Goal: Use online tool/utility

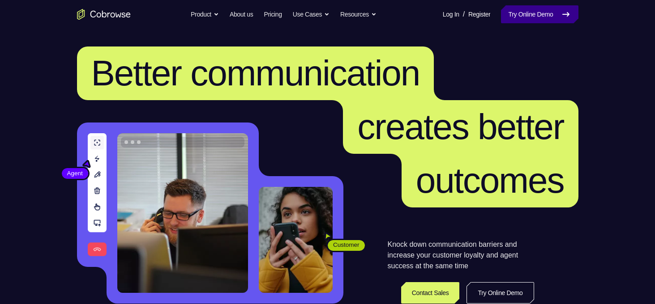
click at [519, 12] on link "Try Online Demo" at bounding box center [539, 14] width 77 height 18
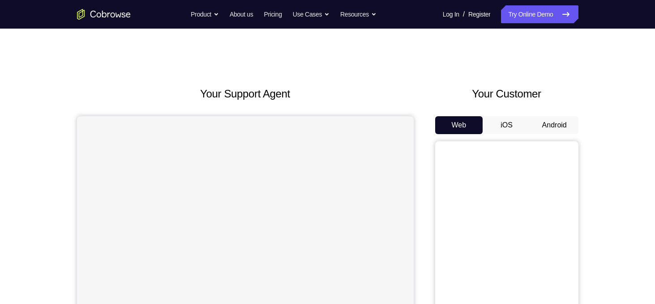
click at [554, 126] on button "Android" at bounding box center [554, 125] width 48 height 18
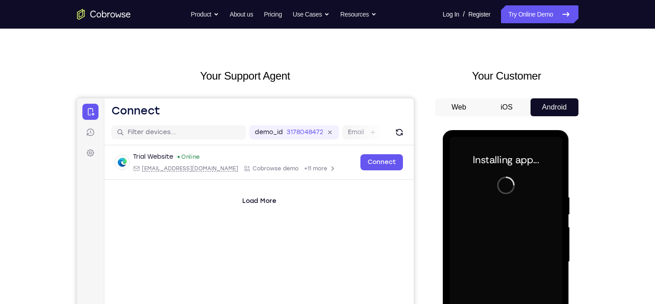
click at [601, 172] on div "Your Support Agent Your Customer Web iOS Android Next Steps We’d be happy to gi…" at bounding box center [327, 306] width 573 height 590
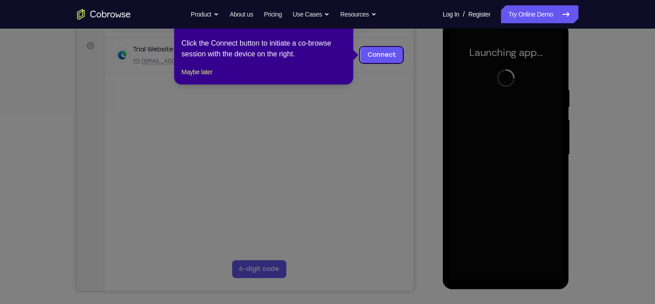
scroll to position [107, 0]
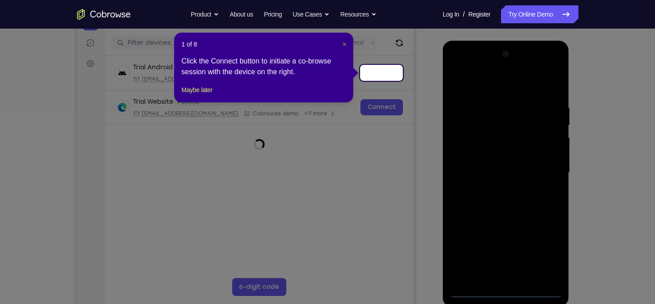
click at [343, 43] on span "×" at bounding box center [344, 44] width 4 height 7
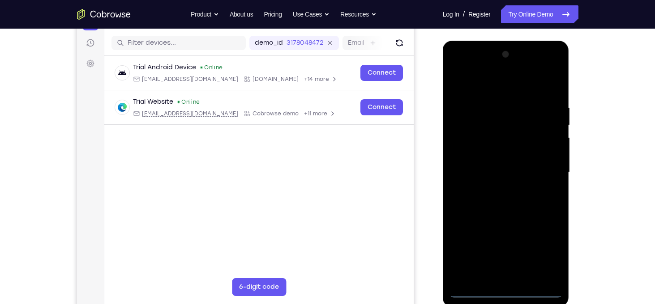
click at [504, 288] on div at bounding box center [505, 172] width 113 height 251
click at [505, 291] on div at bounding box center [505, 172] width 113 height 251
click at [507, 279] on div at bounding box center [505, 172] width 113 height 251
click at [481, 260] on div at bounding box center [505, 172] width 113 height 251
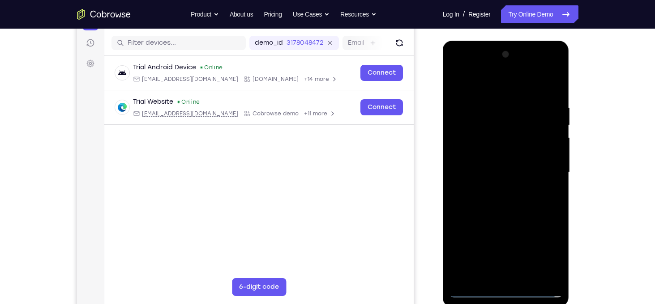
click at [527, 259] on div at bounding box center [505, 172] width 113 height 251
click at [485, 261] on div at bounding box center [505, 172] width 113 height 251
click at [554, 277] on div at bounding box center [505, 172] width 113 height 251
click at [459, 141] on div at bounding box center [505, 172] width 113 height 251
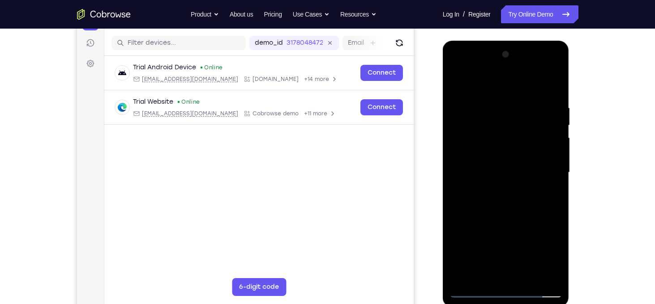
click at [556, 84] on div at bounding box center [505, 172] width 113 height 251
click at [486, 102] on div at bounding box center [505, 172] width 113 height 251
click at [460, 247] on div at bounding box center [505, 172] width 113 height 251
click at [528, 259] on div at bounding box center [505, 172] width 113 height 251
click at [505, 243] on div at bounding box center [505, 172] width 113 height 251
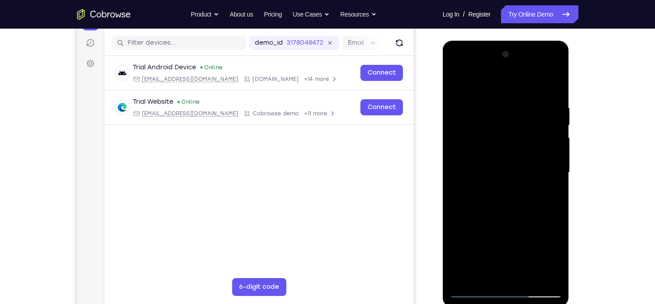
click at [482, 118] on div at bounding box center [505, 172] width 113 height 251
click at [489, 184] on div at bounding box center [505, 172] width 113 height 251
click at [499, 179] on div at bounding box center [505, 172] width 113 height 251
click at [543, 211] on div at bounding box center [505, 172] width 113 height 251
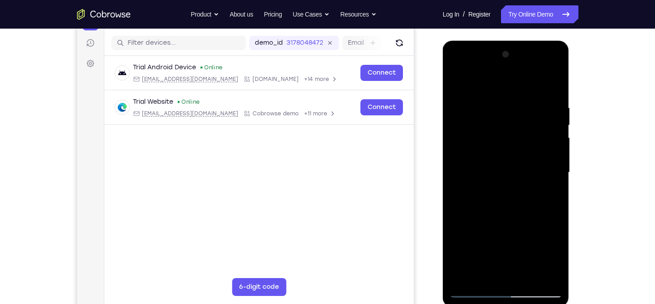
click at [478, 183] on div at bounding box center [505, 172] width 113 height 251
click at [473, 192] on div at bounding box center [505, 172] width 113 height 251
click at [478, 179] on div at bounding box center [505, 172] width 113 height 251
click at [526, 191] on div at bounding box center [505, 172] width 113 height 251
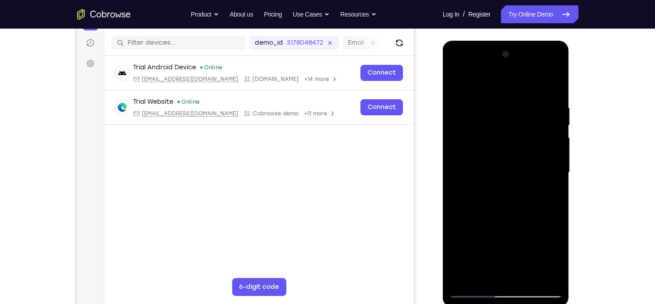
click at [524, 193] on div at bounding box center [505, 172] width 113 height 251
click at [495, 158] on div at bounding box center [505, 172] width 113 height 251
click at [469, 168] on div at bounding box center [505, 172] width 113 height 251
click at [500, 165] on div at bounding box center [505, 172] width 113 height 251
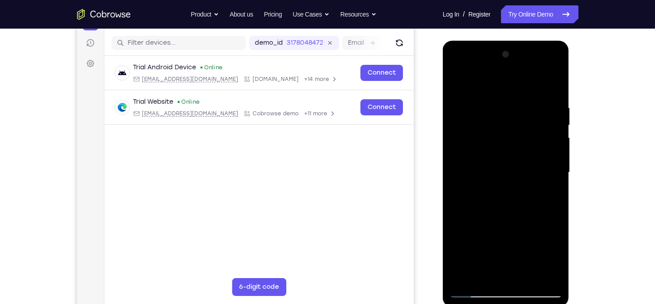
click at [504, 163] on div at bounding box center [505, 172] width 113 height 251
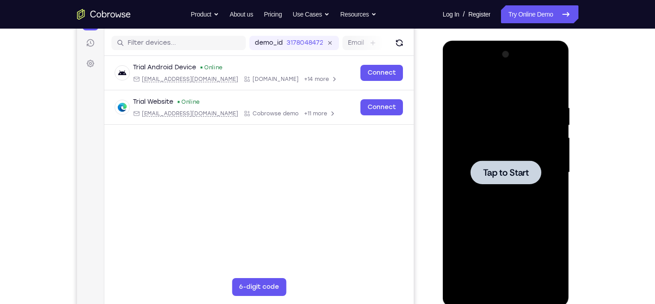
click at [512, 177] on span "Tap to Start" at bounding box center [506, 172] width 46 height 9
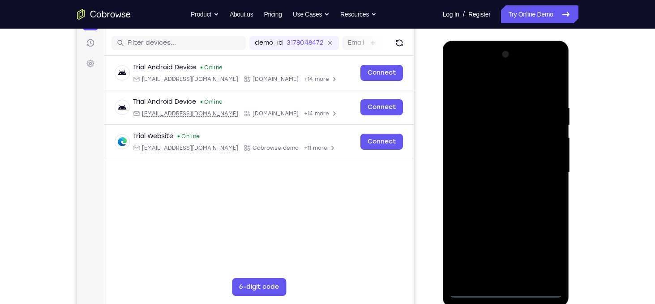
click at [507, 289] on div at bounding box center [505, 172] width 113 height 251
click at [508, 274] on div at bounding box center [505, 172] width 113 height 251
click at [483, 255] on div at bounding box center [505, 172] width 113 height 251
click at [526, 255] on div at bounding box center [505, 172] width 113 height 251
click at [483, 260] on div at bounding box center [505, 172] width 113 height 251
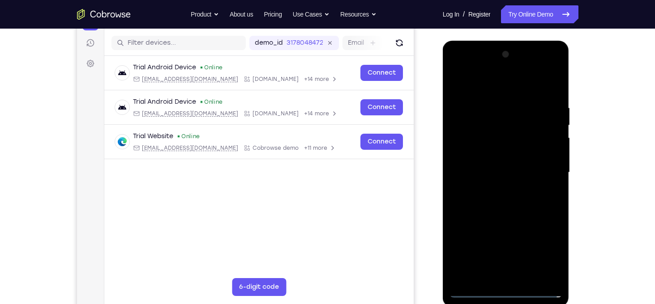
click at [483, 260] on div at bounding box center [505, 172] width 113 height 251
click at [554, 273] on div at bounding box center [505, 172] width 113 height 251
click at [458, 141] on div at bounding box center [505, 172] width 113 height 251
click at [553, 84] on div at bounding box center [505, 172] width 113 height 251
click at [482, 101] on div at bounding box center [505, 172] width 113 height 251
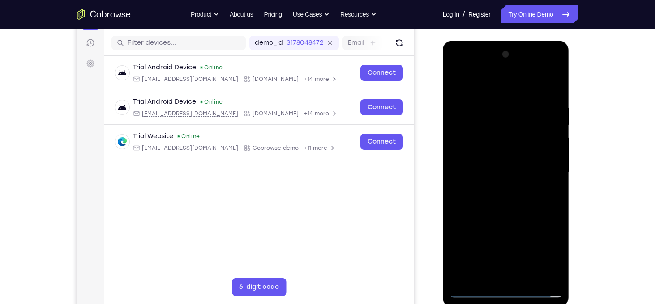
click at [471, 143] on div at bounding box center [505, 172] width 113 height 251
click at [551, 85] on div at bounding box center [505, 172] width 113 height 251
click at [540, 131] on div at bounding box center [505, 172] width 113 height 251
click at [511, 239] on div at bounding box center [505, 172] width 113 height 251
click at [504, 184] on div at bounding box center [505, 172] width 113 height 251
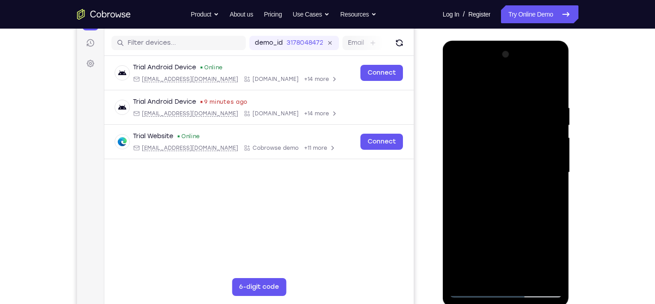
click at [546, 217] on div at bounding box center [505, 172] width 113 height 251
click at [469, 212] on div at bounding box center [505, 172] width 113 height 251
click at [471, 215] on div at bounding box center [505, 172] width 113 height 251
click at [541, 192] on div at bounding box center [505, 172] width 113 height 251
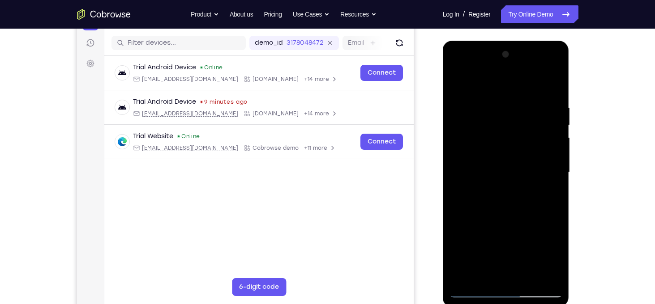
click at [541, 192] on div at bounding box center [505, 172] width 113 height 251
click at [548, 186] on div at bounding box center [505, 172] width 113 height 251
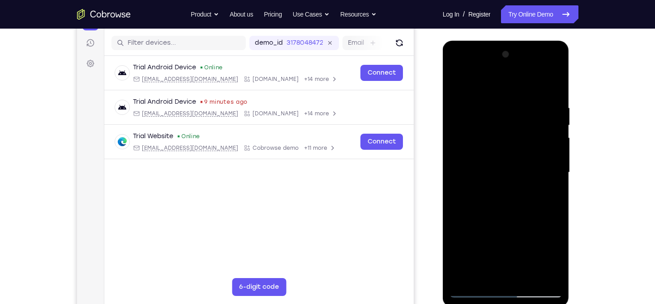
click at [548, 186] on div at bounding box center [505, 172] width 113 height 251
click at [509, 177] on div at bounding box center [505, 172] width 113 height 251
click at [506, 182] on div at bounding box center [505, 172] width 113 height 251
click at [503, 187] on div at bounding box center [505, 172] width 113 height 251
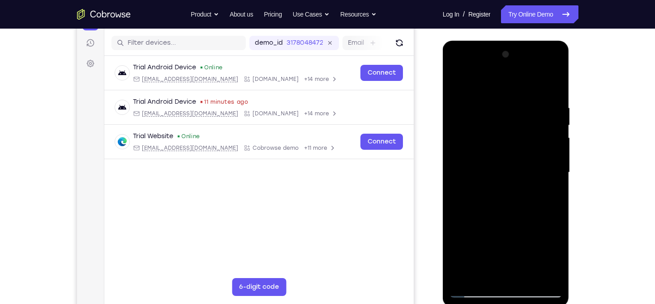
click at [508, 184] on div at bounding box center [505, 172] width 113 height 251
click at [486, 205] on div at bounding box center [505, 172] width 113 height 251
click at [483, 213] on div at bounding box center [505, 172] width 113 height 251
click at [479, 215] on div at bounding box center [505, 172] width 113 height 251
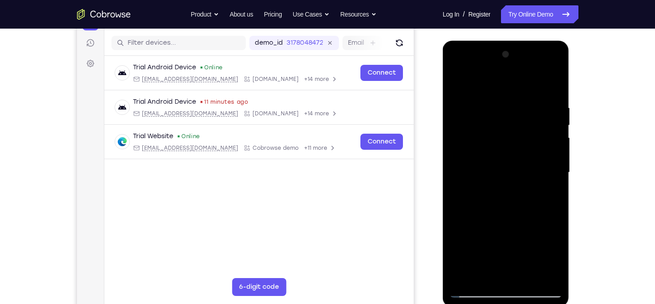
click at [482, 214] on div at bounding box center [505, 172] width 113 height 251
click at [486, 214] on div at bounding box center [505, 172] width 113 height 251
click at [545, 185] on div at bounding box center [505, 172] width 113 height 251
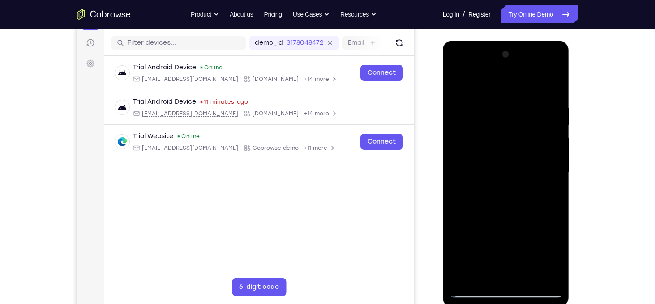
click at [545, 185] on div at bounding box center [505, 172] width 113 height 251
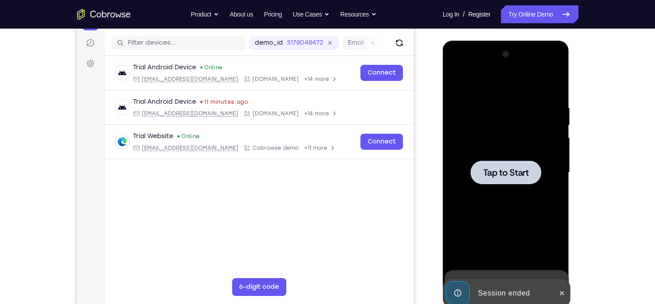
scroll to position [125, 0]
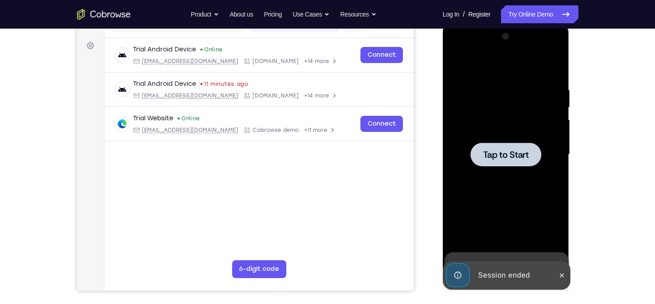
click at [519, 156] on span "Tap to Start" at bounding box center [506, 154] width 46 height 9
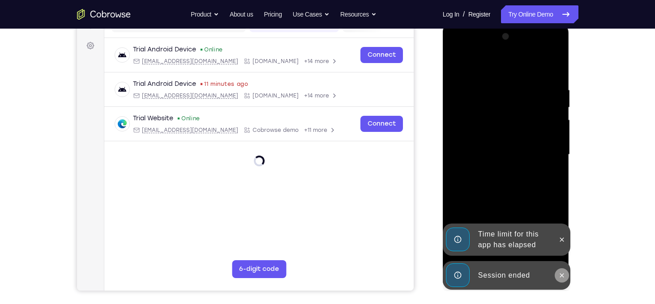
click at [560, 273] on icon at bounding box center [561, 275] width 7 height 7
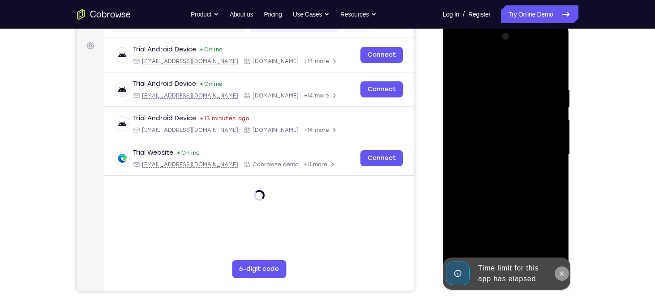
click at [561, 275] on icon at bounding box center [561, 273] width 7 height 7
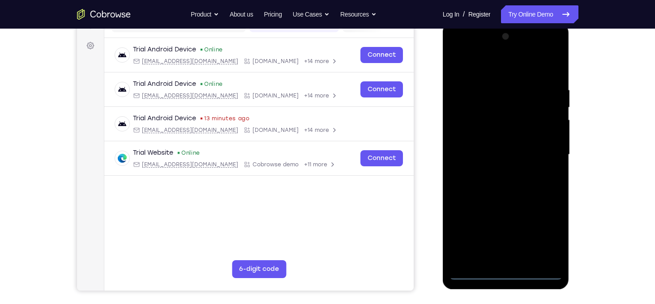
click at [507, 272] on div at bounding box center [505, 155] width 113 height 251
click at [502, 255] on div at bounding box center [505, 155] width 113 height 251
click at [485, 243] on div at bounding box center [505, 155] width 113 height 251
click at [555, 239] on div at bounding box center [505, 155] width 113 height 251
click at [462, 227] on div at bounding box center [505, 155] width 113 height 251
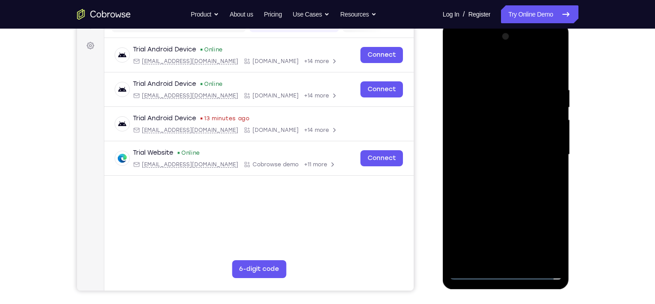
click at [486, 208] on div at bounding box center [505, 155] width 113 height 251
click at [515, 241] on div at bounding box center [505, 155] width 113 height 251
click at [508, 261] on div at bounding box center [505, 155] width 113 height 251
click at [471, 226] on div at bounding box center [505, 155] width 113 height 251
click at [531, 209] on div at bounding box center [505, 155] width 113 height 251
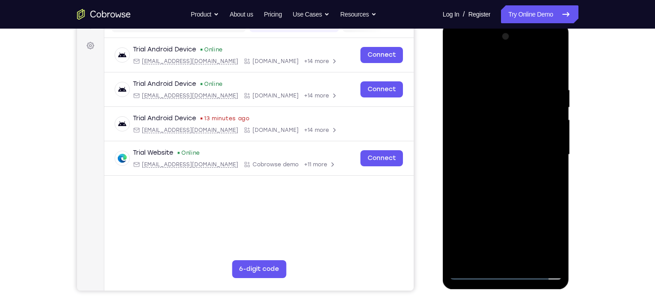
click at [482, 238] on div at bounding box center [505, 155] width 113 height 251
click at [553, 258] on div at bounding box center [505, 155] width 113 height 251
click at [492, 68] on div at bounding box center [505, 155] width 113 height 251
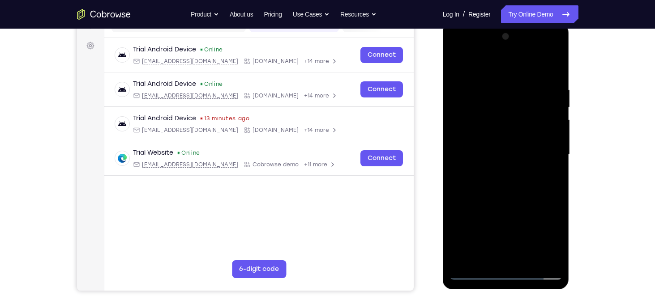
click at [552, 259] on div at bounding box center [505, 155] width 113 height 251
click at [465, 41] on div at bounding box center [505, 155] width 113 height 251
click at [491, 67] on div at bounding box center [505, 155] width 113 height 251
click at [550, 52] on div at bounding box center [505, 155] width 113 height 251
click at [517, 192] on div at bounding box center [505, 155] width 113 height 251
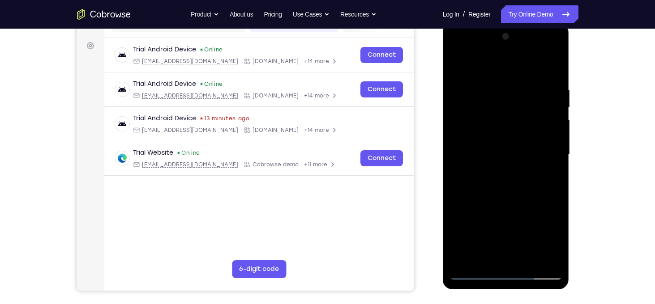
click at [489, 94] on div at bounding box center [505, 155] width 113 height 251
click at [494, 256] on div at bounding box center [505, 155] width 113 height 251
click at [554, 50] on div at bounding box center [505, 155] width 113 height 251
click at [460, 223] on div at bounding box center [505, 155] width 113 height 251
click at [487, 211] on div at bounding box center [505, 155] width 113 height 251
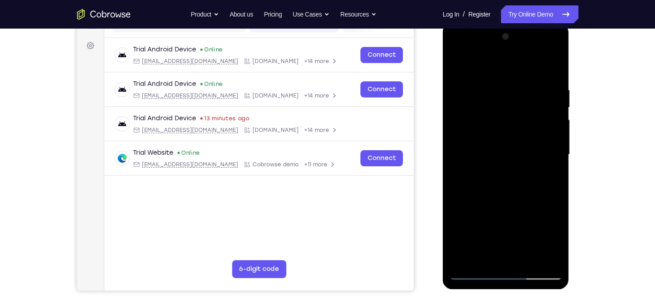
click at [482, 159] on div at bounding box center [505, 155] width 113 height 251
click at [547, 259] on div at bounding box center [505, 155] width 113 height 251
click at [502, 142] on div at bounding box center [505, 155] width 113 height 251
click at [453, 47] on div at bounding box center [505, 155] width 113 height 251
click at [506, 257] on div at bounding box center [505, 155] width 113 height 251
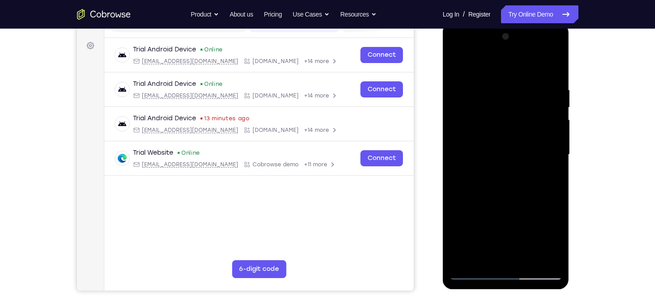
click at [456, 51] on div at bounding box center [505, 155] width 113 height 251
click at [482, 255] on div at bounding box center [505, 155] width 113 height 251
click at [498, 209] on div at bounding box center [505, 155] width 113 height 251
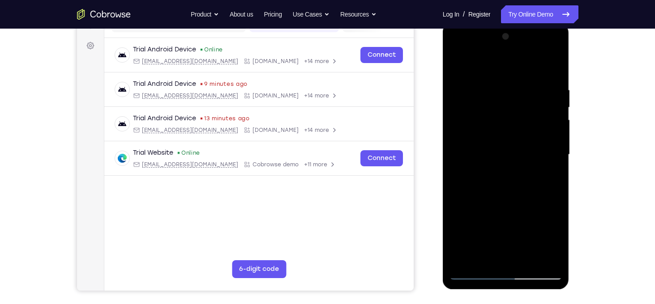
click at [477, 227] on div at bounding box center [505, 155] width 113 height 251
click at [549, 241] on div at bounding box center [505, 155] width 113 height 251
click at [475, 227] on div at bounding box center [505, 155] width 113 height 251
click at [515, 239] on div at bounding box center [505, 155] width 113 height 251
click at [509, 256] on div at bounding box center [505, 155] width 113 height 251
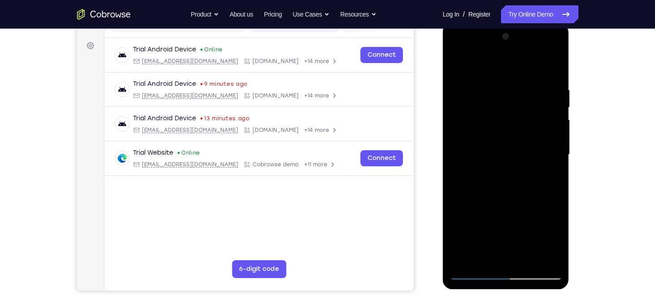
click at [523, 210] on div at bounding box center [505, 155] width 113 height 251
click at [545, 242] on div at bounding box center [505, 155] width 113 height 251
click at [473, 227] on div at bounding box center [505, 155] width 113 height 251
click at [485, 241] on div at bounding box center [505, 155] width 113 height 251
click at [511, 60] on div at bounding box center [505, 155] width 113 height 251
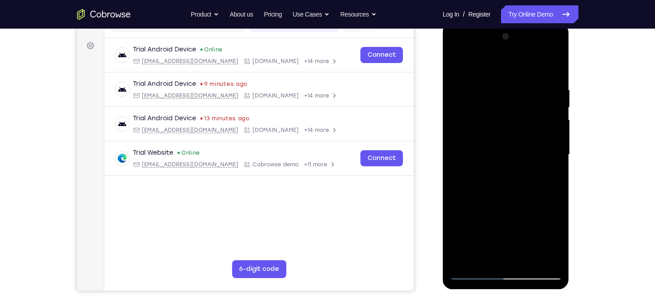
click at [464, 51] on div at bounding box center [505, 155] width 113 height 251
click at [455, 70] on div at bounding box center [505, 155] width 113 height 251
click at [469, 71] on div at bounding box center [505, 155] width 113 height 251
click at [485, 109] on div at bounding box center [505, 155] width 113 height 251
click at [553, 52] on div at bounding box center [505, 155] width 113 height 251
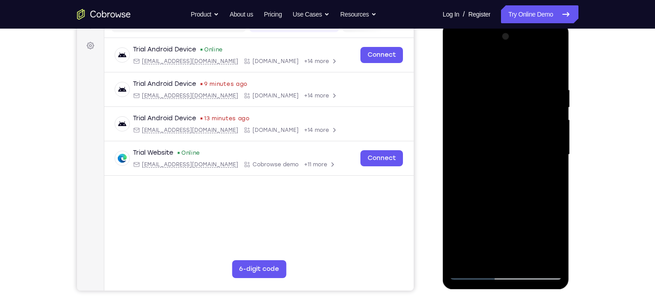
click at [518, 248] on div at bounding box center [505, 155] width 113 height 251
click at [475, 273] on div at bounding box center [505, 155] width 113 height 251
click at [456, 79] on div at bounding box center [505, 155] width 113 height 251
click at [468, 64] on div at bounding box center [505, 155] width 113 height 251
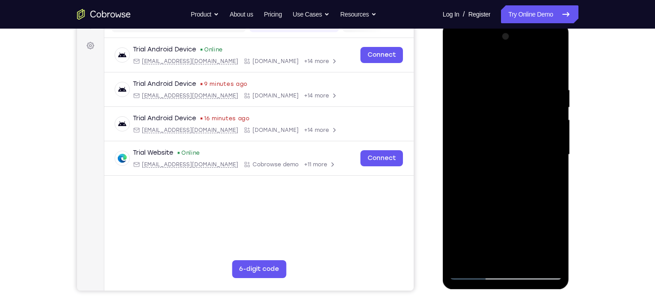
click at [550, 49] on div at bounding box center [505, 155] width 113 height 251
click at [515, 211] on div at bounding box center [505, 155] width 113 height 251
click at [486, 243] on div at bounding box center [505, 155] width 113 height 251
click at [485, 228] on div at bounding box center [505, 155] width 113 height 251
click at [500, 258] on div at bounding box center [505, 155] width 113 height 251
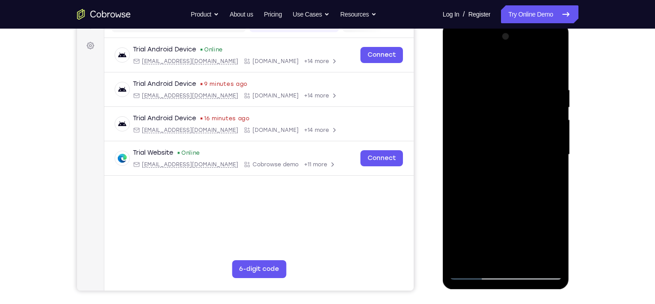
click at [466, 225] on div at bounding box center [505, 155] width 113 height 251
click at [544, 223] on div at bounding box center [505, 155] width 113 height 251
click at [467, 225] on div at bounding box center [505, 155] width 113 height 251
click at [553, 256] on div at bounding box center [505, 155] width 113 height 251
click at [480, 180] on div at bounding box center [505, 155] width 113 height 251
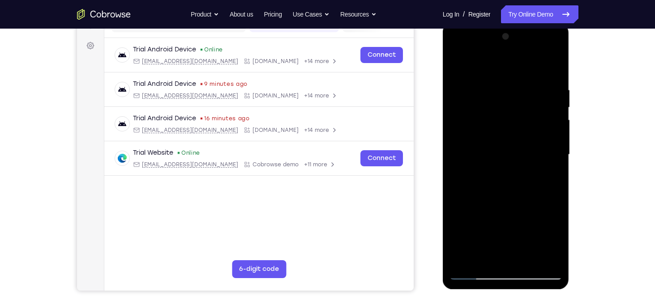
click at [552, 81] on div at bounding box center [505, 155] width 113 height 251
click at [536, 221] on div at bounding box center [505, 155] width 113 height 251
click at [552, 264] on div at bounding box center [505, 155] width 113 height 251
click at [500, 159] on div at bounding box center [505, 155] width 113 height 251
click at [507, 167] on div at bounding box center [505, 155] width 113 height 251
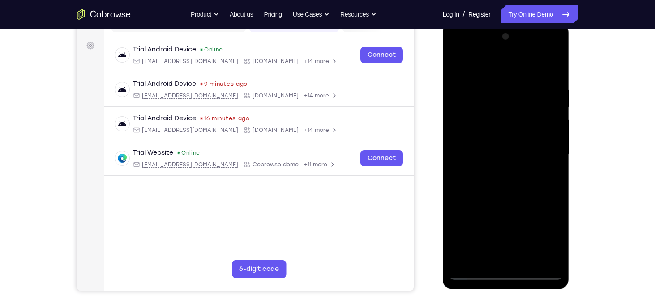
click at [453, 48] on div at bounding box center [505, 155] width 113 height 251
click at [480, 180] on div at bounding box center [505, 155] width 113 height 251
click at [530, 216] on div at bounding box center [505, 155] width 113 height 251
click at [461, 265] on div at bounding box center [505, 155] width 113 height 251
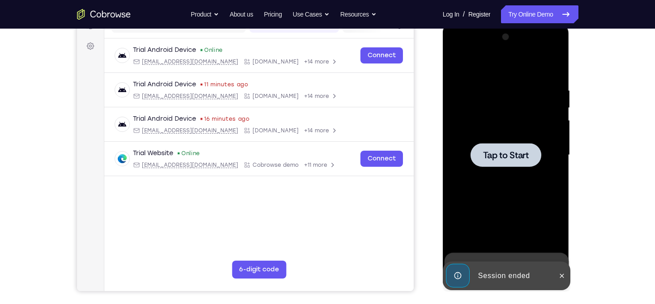
click at [496, 161] on div at bounding box center [505, 155] width 71 height 24
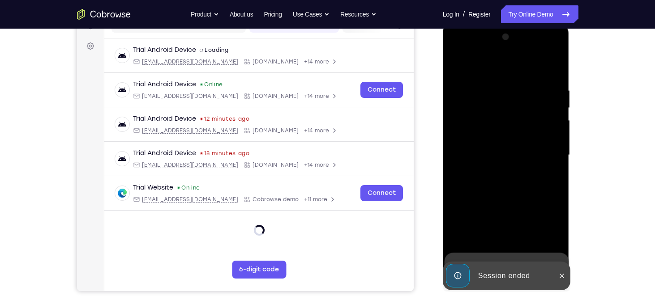
scroll to position [124, 0]
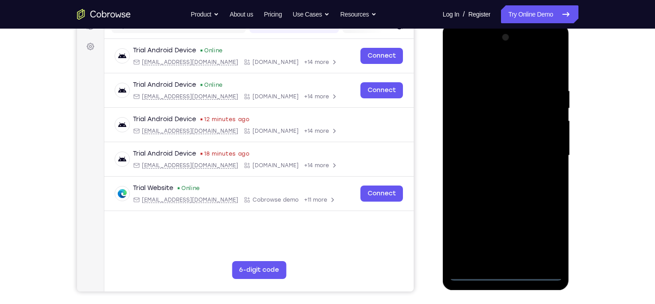
click at [507, 273] on div at bounding box center [505, 155] width 113 height 251
click at [510, 260] on div at bounding box center [505, 155] width 113 height 251
click at [456, 192] on div at bounding box center [505, 155] width 113 height 251
click at [521, 191] on div at bounding box center [505, 155] width 113 height 251
click at [503, 92] on div at bounding box center [505, 155] width 113 height 251
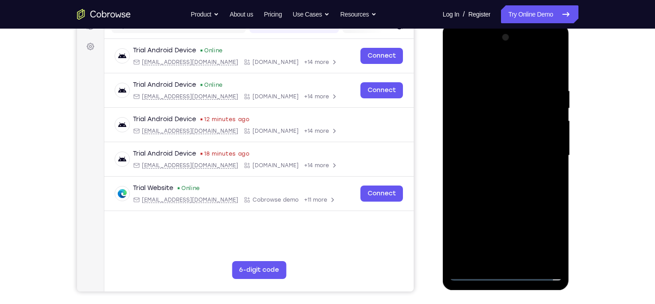
click at [509, 256] on div at bounding box center [505, 155] width 113 height 251
click at [553, 46] on div at bounding box center [505, 155] width 113 height 251
click at [462, 225] on div at bounding box center [505, 155] width 113 height 251
click at [488, 210] on div at bounding box center [505, 155] width 113 height 251
click at [484, 157] on div at bounding box center [505, 155] width 113 height 251
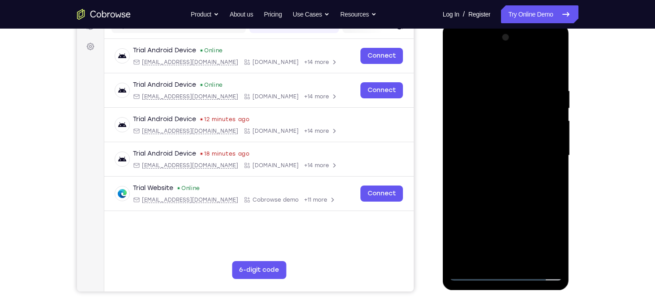
click at [548, 255] on div at bounding box center [505, 155] width 113 height 251
click at [518, 255] on div at bounding box center [505, 155] width 113 height 251
click at [454, 54] on div at bounding box center [505, 155] width 113 height 251
click at [502, 260] on div at bounding box center [505, 155] width 113 height 251
click at [456, 51] on div at bounding box center [505, 155] width 113 height 251
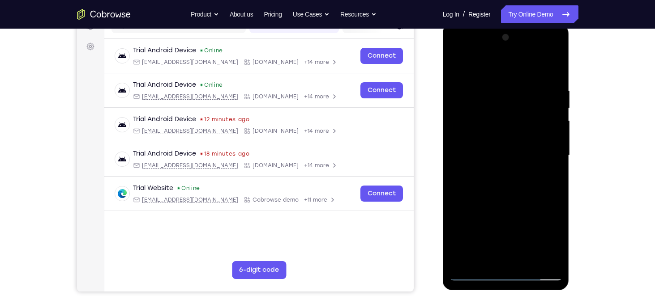
click at [456, 51] on div at bounding box center [505, 155] width 113 height 251
click at [486, 259] on div at bounding box center [505, 155] width 113 height 251
click at [514, 210] on div at bounding box center [505, 155] width 113 height 251
click at [486, 243] on div at bounding box center [505, 155] width 113 height 251
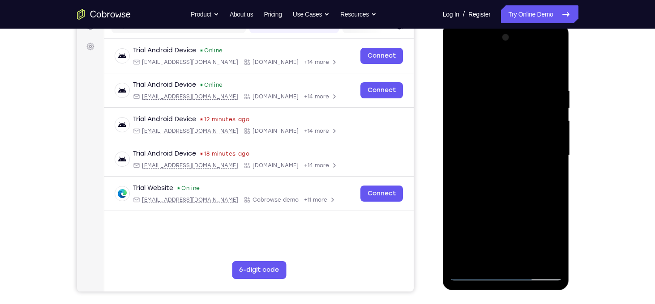
click at [484, 227] on div at bounding box center [505, 155] width 113 height 251
click at [503, 259] on div at bounding box center [505, 155] width 113 height 251
click at [468, 226] on div at bounding box center [505, 155] width 113 height 251
click at [548, 226] on div at bounding box center [505, 155] width 113 height 251
click at [466, 227] on div at bounding box center [505, 155] width 113 height 251
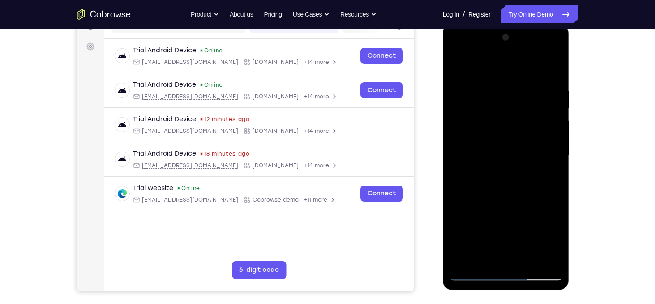
click at [553, 257] on div at bounding box center [505, 155] width 113 height 251
click at [481, 178] on div at bounding box center [505, 155] width 113 height 251
click at [537, 144] on div at bounding box center [505, 155] width 113 height 251
click at [459, 166] on div at bounding box center [505, 155] width 113 height 251
click at [490, 155] on div at bounding box center [505, 155] width 113 height 251
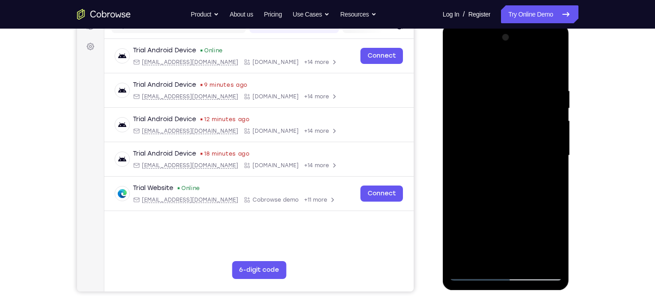
click at [481, 160] on div at bounding box center [505, 155] width 113 height 251
click at [473, 160] on div at bounding box center [505, 155] width 113 height 251
click at [469, 161] on div at bounding box center [505, 155] width 113 height 251
click at [463, 161] on div at bounding box center [505, 155] width 113 height 251
click at [475, 154] on div at bounding box center [505, 155] width 113 height 251
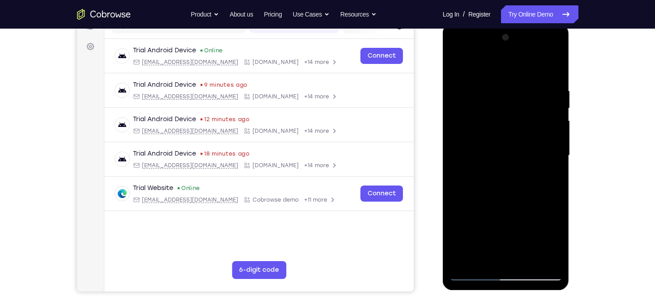
click at [476, 154] on div at bounding box center [505, 155] width 113 height 251
click at [471, 160] on div at bounding box center [505, 155] width 113 height 251
click at [476, 160] on div at bounding box center [505, 155] width 113 height 251
click at [481, 160] on div at bounding box center [505, 155] width 113 height 251
click at [492, 158] on div at bounding box center [505, 155] width 113 height 251
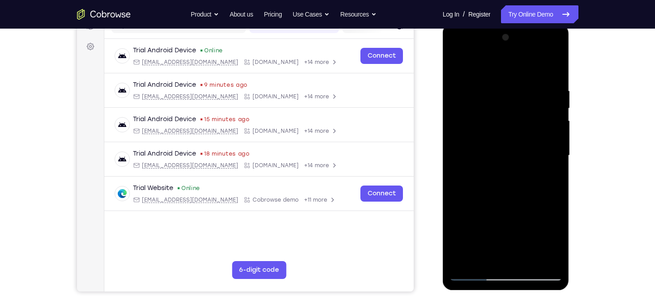
click at [498, 161] on div at bounding box center [505, 155] width 113 height 251
click at [500, 161] on div at bounding box center [505, 155] width 113 height 251
click at [503, 160] on div at bounding box center [505, 155] width 113 height 251
click at [520, 157] on div at bounding box center [505, 155] width 113 height 251
click at [524, 159] on div at bounding box center [505, 155] width 113 height 251
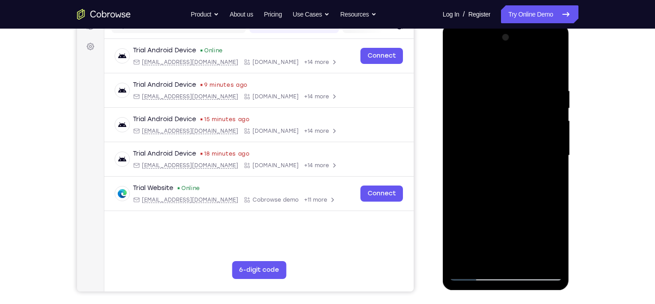
click at [527, 162] on div at bounding box center [505, 155] width 113 height 251
click at [530, 161] on div at bounding box center [505, 155] width 113 height 251
click at [532, 160] on div at bounding box center [505, 155] width 113 height 251
click at [541, 158] on div at bounding box center [505, 155] width 113 height 251
click at [545, 163] on div at bounding box center [505, 155] width 113 height 251
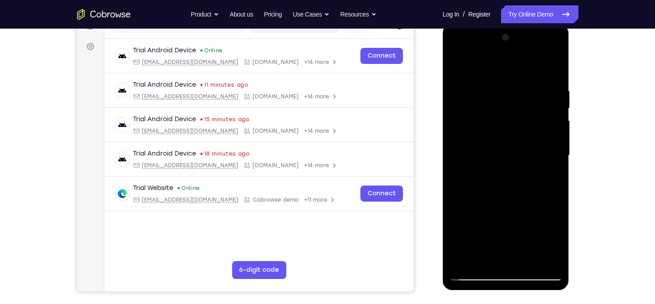
click at [537, 159] on div at bounding box center [505, 155] width 113 height 251
click at [534, 160] on div at bounding box center [505, 155] width 113 height 251
click at [531, 161] on div at bounding box center [505, 155] width 113 height 251
click at [525, 161] on div at bounding box center [505, 155] width 113 height 251
click at [510, 155] on div at bounding box center [505, 155] width 113 height 251
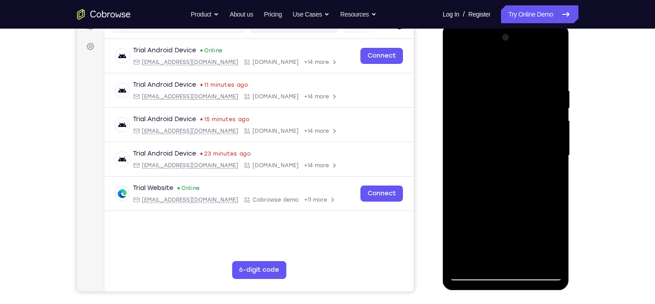
click at [507, 160] on div at bounding box center [505, 155] width 113 height 251
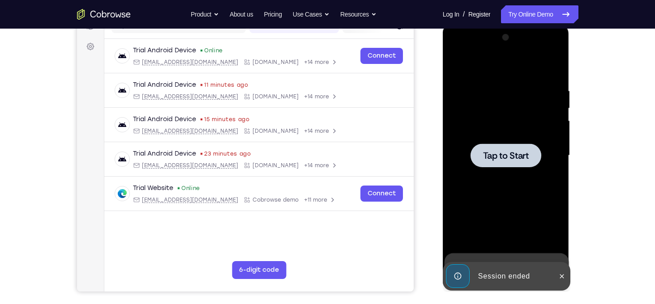
click at [504, 160] on span "Tap to Start" at bounding box center [506, 155] width 46 height 9
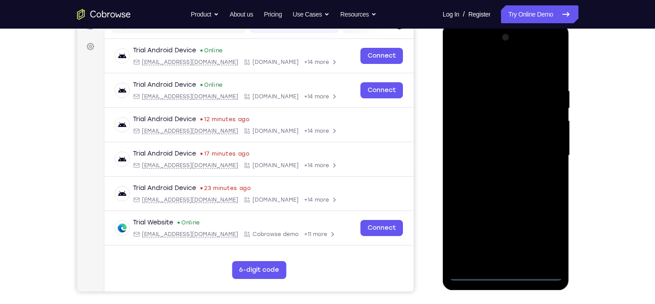
click at [505, 274] on div at bounding box center [505, 155] width 113 height 251
click at [505, 258] on div at bounding box center [505, 155] width 113 height 251
click at [456, 192] on div at bounding box center [505, 155] width 113 height 251
click at [518, 191] on div at bounding box center [505, 155] width 113 height 251
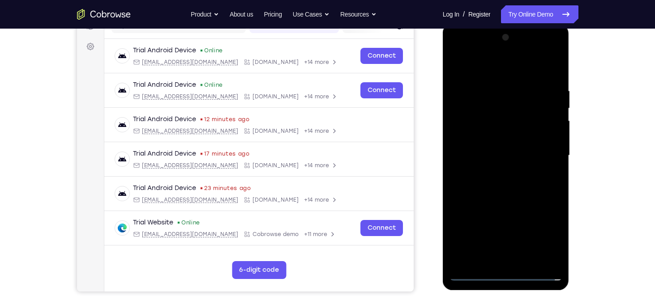
click at [481, 97] on div at bounding box center [505, 155] width 113 height 251
click at [515, 258] on div at bounding box center [505, 155] width 113 height 251
click at [555, 50] on div at bounding box center [505, 155] width 113 height 251
click at [462, 230] on div at bounding box center [505, 155] width 113 height 251
click at [488, 210] on div at bounding box center [505, 155] width 113 height 251
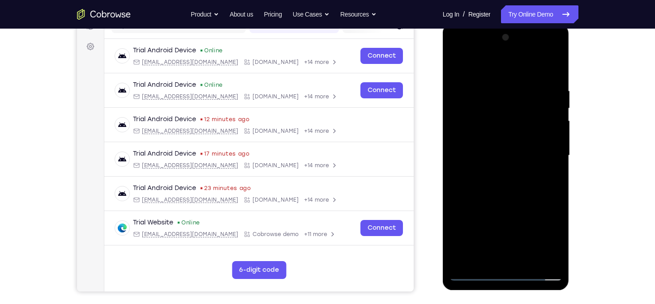
click at [482, 158] on div at bounding box center [505, 155] width 113 height 251
click at [548, 256] on div at bounding box center [505, 155] width 113 height 251
click at [457, 50] on div at bounding box center [505, 155] width 113 height 251
click at [515, 258] on div at bounding box center [505, 155] width 113 height 251
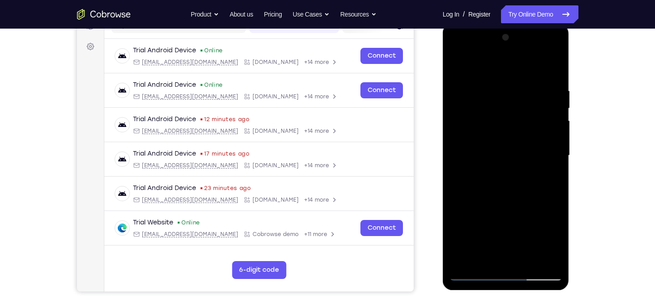
click at [456, 50] on div at bounding box center [505, 155] width 113 height 251
click at [495, 260] on div at bounding box center [505, 155] width 113 height 251
click at [458, 52] on div at bounding box center [505, 155] width 113 height 251
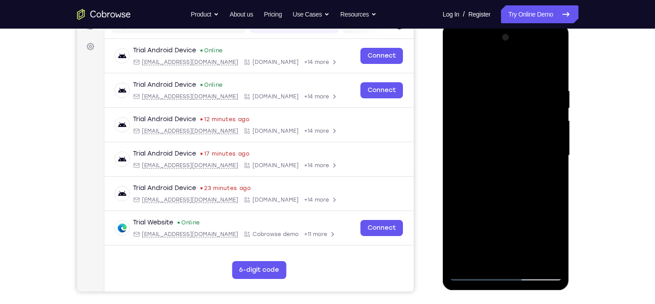
click at [484, 260] on div at bounding box center [505, 155] width 113 height 251
click at [513, 209] on div at bounding box center [505, 155] width 113 height 251
click at [483, 223] on div at bounding box center [505, 155] width 113 height 251
click at [561, 240] on div at bounding box center [505, 155] width 113 height 251
click at [486, 243] on div at bounding box center [505, 155] width 113 height 251
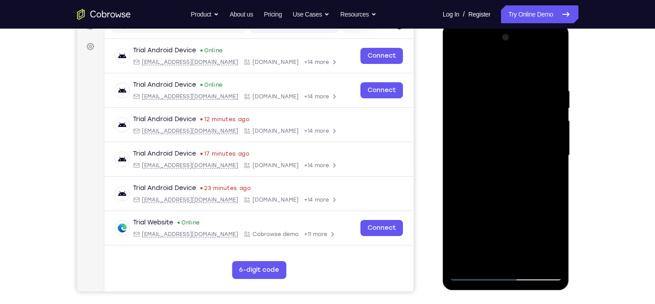
click at [485, 221] on div at bounding box center [505, 155] width 113 height 251
click at [495, 259] on div at bounding box center [505, 155] width 113 height 251
click at [465, 225] on div at bounding box center [505, 155] width 113 height 251
click at [545, 222] on div at bounding box center [505, 155] width 113 height 251
click at [465, 225] on div at bounding box center [505, 155] width 113 height 251
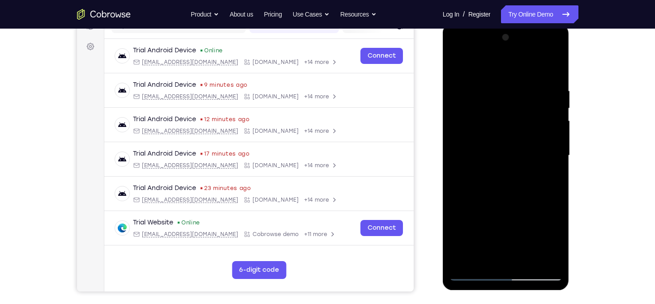
click at [552, 255] on div at bounding box center [505, 155] width 113 height 251
click at [476, 200] on div at bounding box center [505, 155] width 113 height 251
click at [478, 172] on div at bounding box center [505, 155] width 113 height 251
click at [459, 256] on div at bounding box center [505, 155] width 113 height 251
click at [553, 233] on div at bounding box center [505, 155] width 113 height 251
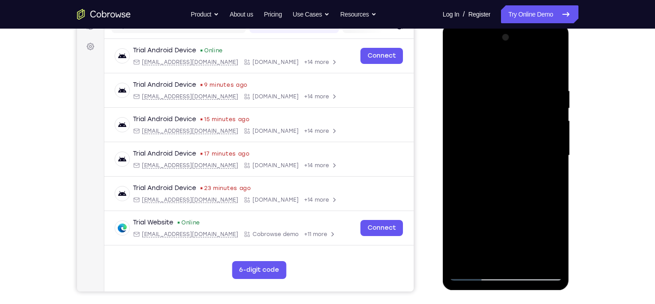
click at [548, 188] on div at bounding box center [505, 155] width 113 height 251
click at [534, 197] on div at bounding box center [505, 155] width 113 height 251
click at [460, 255] on div at bounding box center [505, 155] width 113 height 251
click at [459, 256] on div at bounding box center [505, 155] width 113 height 251
click at [463, 250] on div at bounding box center [505, 155] width 113 height 251
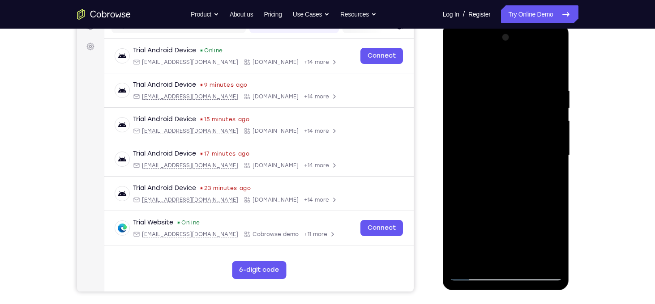
click at [486, 247] on div at bounding box center [505, 155] width 113 height 251
click at [489, 247] on div at bounding box center [505, 155] width 113 height 251
click at [494, 247] on div at bounding box center [505, 155] width 113 height 251
click at [505, 247] on div at bounding box center [505, 155] width 113 height 251
click at [513, 246] on div at bounding box center [505, 155] width 113 height 251
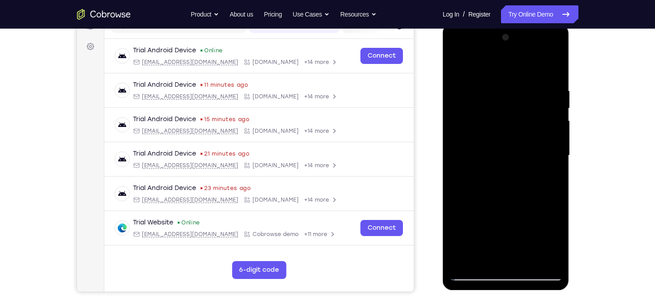
click at [528, 247] on div at bounding box center [505, 155] width 113 height 251
click at [427, 158] on div "Your Support Agent Your Customer Web iOS Android" at bounding box center [327, 127] width 501 height 331
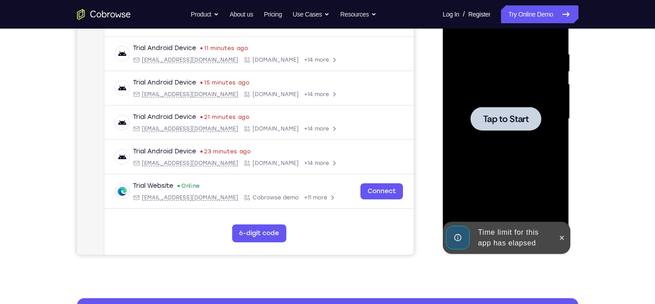
scroll to position [143, 0]
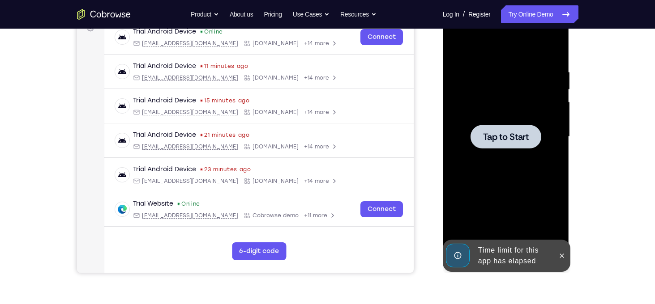
click at [492, 129] on div at bounding box center [505, 137] width 71 height 24
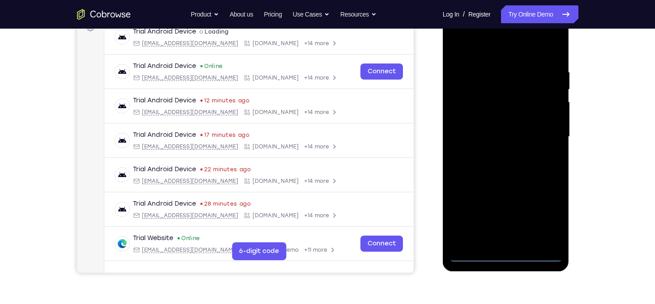
click at [507, 252] on div at bounding box center [505, 137] width 113 height 251
click at [506, 256] on div at bounding box center [505, 137] width 113 height 251
click at [501, 244] on div at bounding box center [505, 137] width 113 height 251
click at [588, 223] on div "Your Support Agent Your Customer Web iOS Android Next Steps We’d be happy to gi…" at bounding box center [327, 180] width 573 height 590
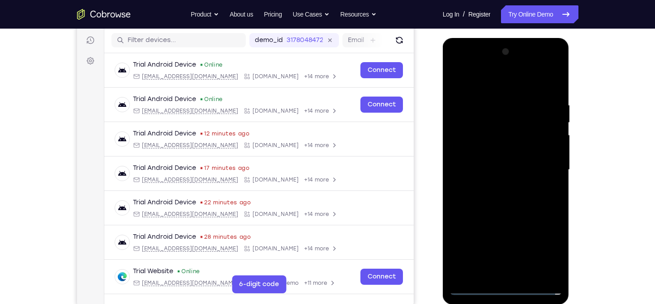
scroll to position [107, 0]
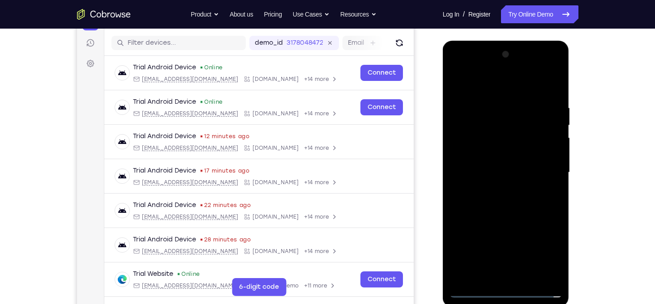
click at [456, 211] on div at bounding box center [505, 172] width 113 height 251
click at [519, 209] on div at bounding box center [505, 172] width 113 height 251
click at [486, 112] on div at bounding box center [505, 172] width 113 height 251
click at [503, 273] on div at bounding box center [505, 172] width 113 height 251
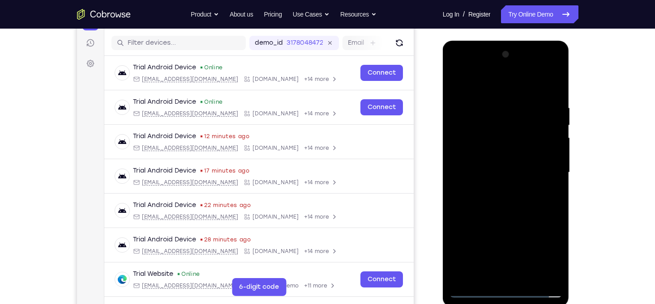
click at [554, 67] on div at bounding box center [505, 172] width 113 height 251
click at [459, 242] on div at bounding box center [505, 172] width 113 height 251
click at [490, 226] on div at bounding box center [505, 172] width 113 height 251
click at [482, 172] on div at bounding box center [505, 172] width 113 height 251
click at [543, 272] on div at bounding box center [505, 172] width 113 height 251
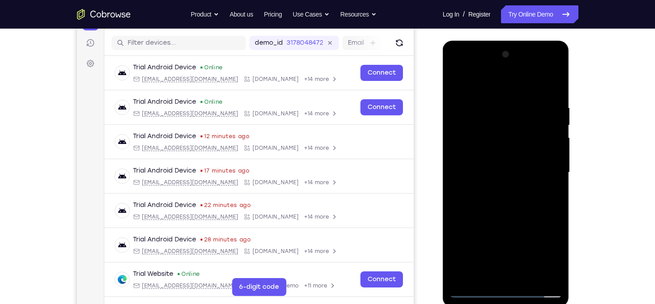
click at [525, 277] on div at bounding box center [505, 172] width 113 height 251
click at [458, 70] on div at bounding box center [505, 172] width 113 height 251
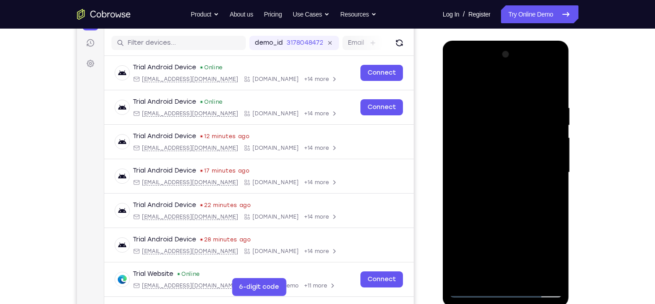
click at [481, 277] on div at bounding box center [505, 172] width 113 height 251
drag, startPoint x: 481, startPoint y: 277, endPoint x: 522, endPoint y: 186, distance: 99.7
click at [522, 186] on div at bounding box center [505, 172] width 113 height 251
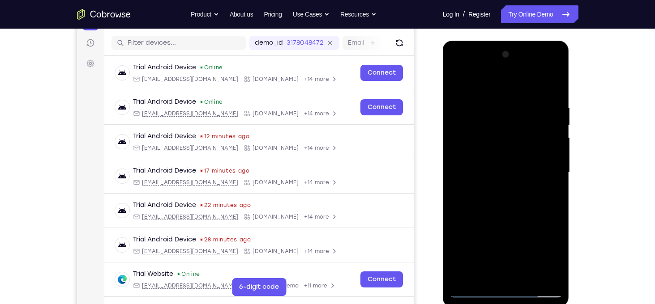
click at [514, 226] on div at bounding box center [505, 172] width 113 height 251
click at [484, 259] on div at bounding box center [505, 172] width 113 height 251
click at [554, 259] on div at bounding box center [505, 172] width 113 height 251
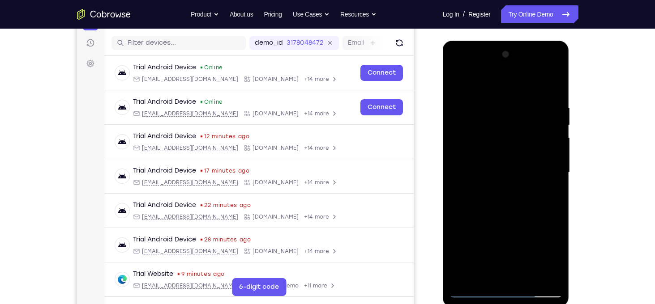
click at [464, 240] on div at bounding box center [505, 172] width 113 height 251
click at [546, 243] on div at bounding box center [505, 172] width 113 height 251
click at [466, 243] on div at bounding box center [505, 172] width 113 height 251
click at [553, 275] on div at bounding box center [505, 172] width 113 height 251
click at [483, 198] on div at bounding box center [505, 172] width 113 height 251
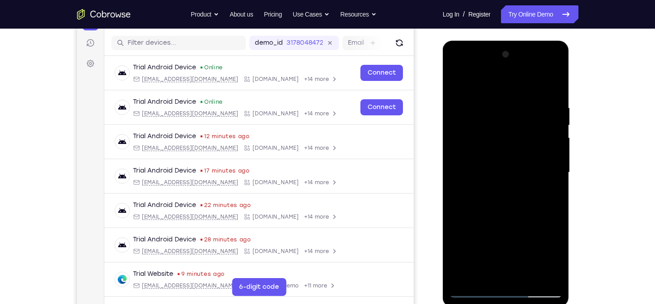
click at [557, 83] on div at bounding box center [505, 172] width 113 height 251
click at [503, 100] on div at bounding box center [505, 172] width 113 height 251
click at [544, 259] on div at bounding box center [505, 172] width 113 height 251
click at [476, 243] on div at bounding box center [505, 172] width 113 height 251
click at [516, 262] on div at bounding box center [505, 172] width 113 height 251
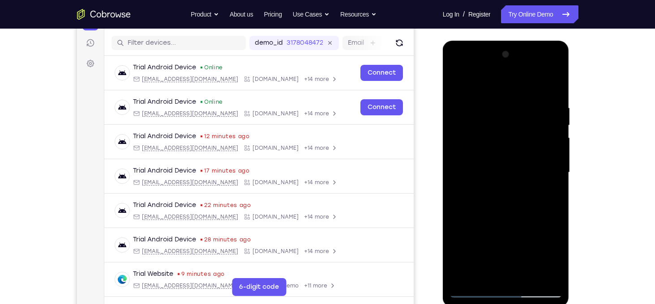
click at [475, 227] on div at bounding box center [505, 172] width 113 height 251
click at [554, 277] on div at bounding box center [505, 172] width 113 height 251
click at [515, 182] on div at bounding box center [505, 172] width 113 height 251
click at [558, 158] on div at bounding box center [505, 172] width 113 height 251
click at [517, 175] on div at bounding box center [505, 172] width 113 height 251
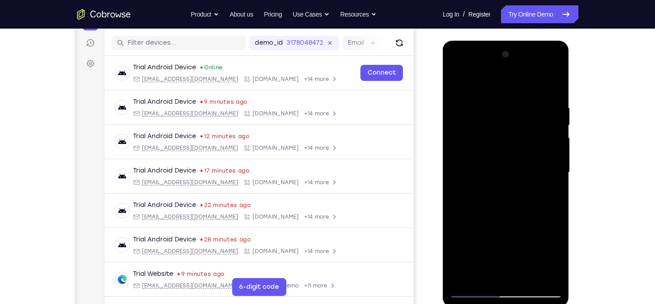
click at [500, 187] on div at bounding box center [505, 172] width 113 height 251
click at [547, 214] on div at bounding box center [505, 172] width 113 height 251
click at [488, 203] on div at bounding box center [505, 172] width 113 height 251
click at [482, 193] on div at bounding box center [505, 172] width 113 height 251
click at [471, 215] on div at bounding box center [505, 172] width 113 height 251
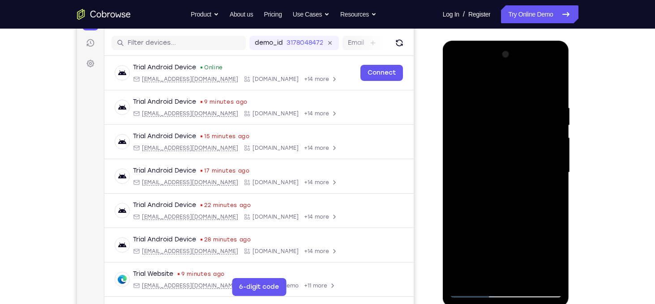
click at [471, 215] on div at bounding box center [505, 172] width 113 height 251
click at [475, 214] on div at bounding box center [505, 172] width 113 height 251
click at [479, 213] on div at bounding box center [505, 172] width 113 height 251
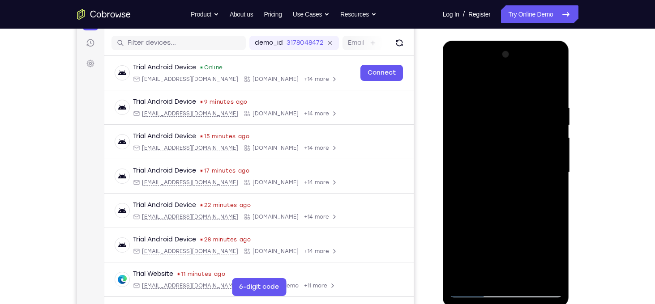
click at [484, 214] on div at bounding box center [505, 172] width 113 height 251
click at [490, 200] on div at bounding box center [505, 172] width 113 height 251
click at [491, 216] on div at bounding box center [505, 172] width 113 height 251
click at [496, 215] on div at bounding box center [505, 172] width 113 height 251
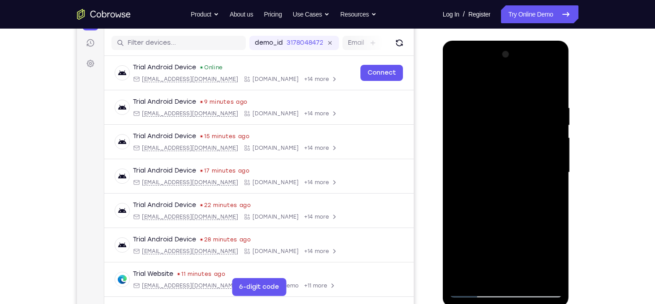
click at [501, 214] on div at bounding box center [505, 172] width 113 height 251
click at [506, 214] on div at bounding box center [505, 172] width 113 height 251
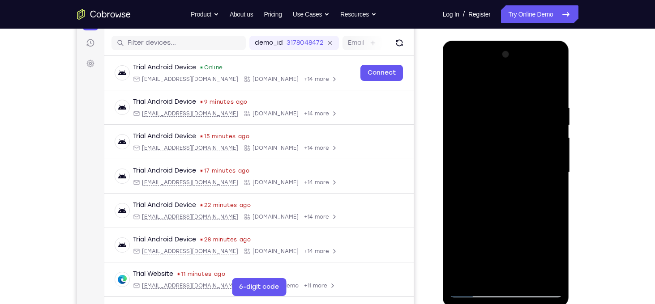
click at [506, 214] on div at bounding box center [505, 172] width 113 height 251
click at [532, 194] on div at bounding box center [505, 172] width 113 height 251
click at [511, 215] on div at bounding box center [505, 172] width 113 height 251
click at [555, 81] on div at bounding box center [505, 172] width 113 height 251
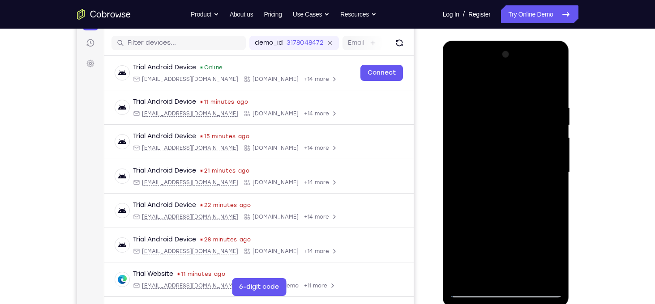
click at [528, 139] on div at bounding box center [505, 172] width 113 height 251
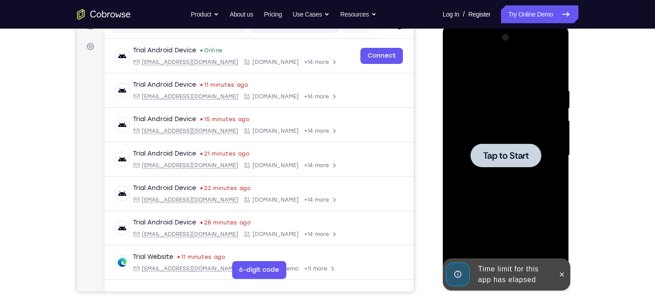
scroll to position [125, 0]
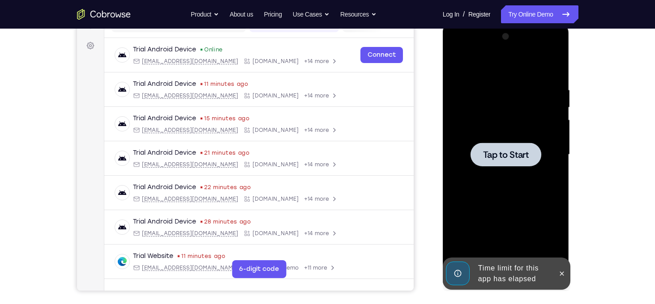
click at [516, 156] on span "Tap to Start" at bounding box center [506, 154] width 46 height 9
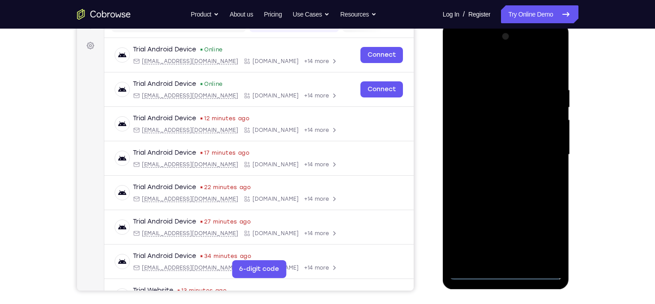
click at [507, 271] on div at bounding box center [505, 155] width 113 height 251
click at [514, 256] on div at bounding box center [505, 155] width 113 height 251
click at [483, 243] on div at bounding box center [505, 155] width 113 height 251
click at [527, 240] on div at bounding box center [505, 155] width 113 height 251
click at [484, 241] on div at bounding box center [505, 155] width 113 height 251
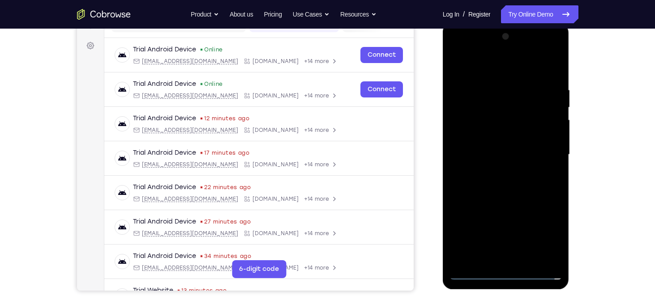
click at [484, 241] on div at bounding box center [505, 155] width 113 height 251
click at [552, 252] on div at bounding box center [505, 155] width 113 height 251
click at [460, 122] on div at bounding box center [505, 155] width 113 height 251
click at [554, 65] on div at bounding box center [505, 155] width 113 height 251
click at [493, 145] on div at bounding box center [505, 155] width 113 height 251
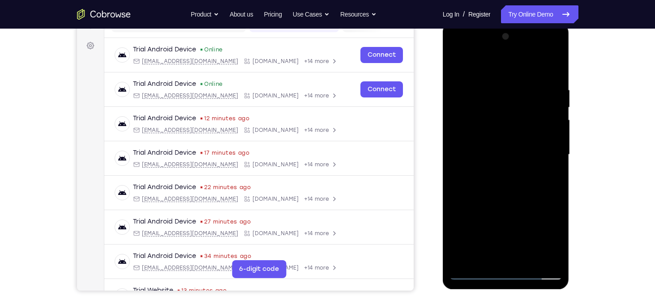
click at [548, 101] on div at bounding box center [505, 155] width 113 height 251
click at [557, 64] on div at bounding box center [505, 155] width 113 height 251
